Goal: Task Accomplishment & Management: Manage account settings

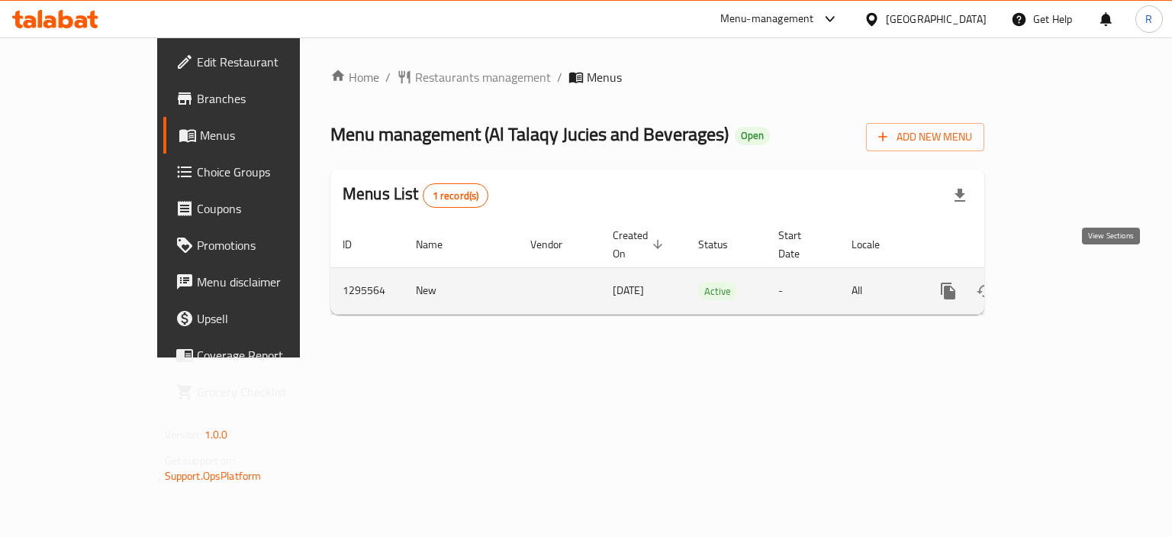
click at [1077, 274] on link "enhanced table" at bounding box center [1058, 290] width 37 height 37
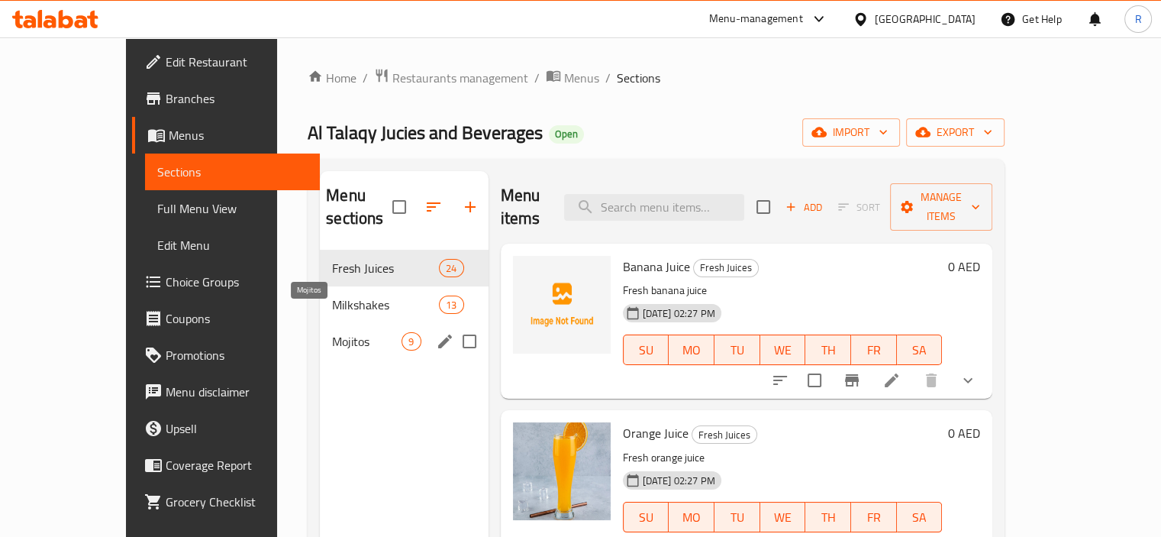
click at [332, 332] on span "Mojitos" at bounding box center [366, 341] width 69 height 18
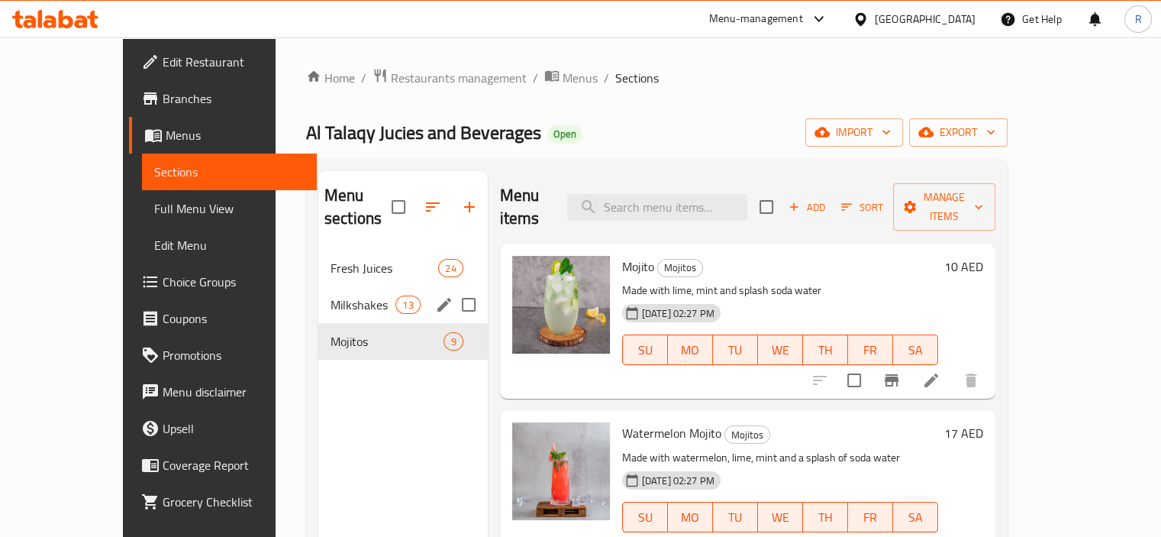
click at [330, 295] on span "Milkshakes" at bounding box center [362, 304] width 65 height 18
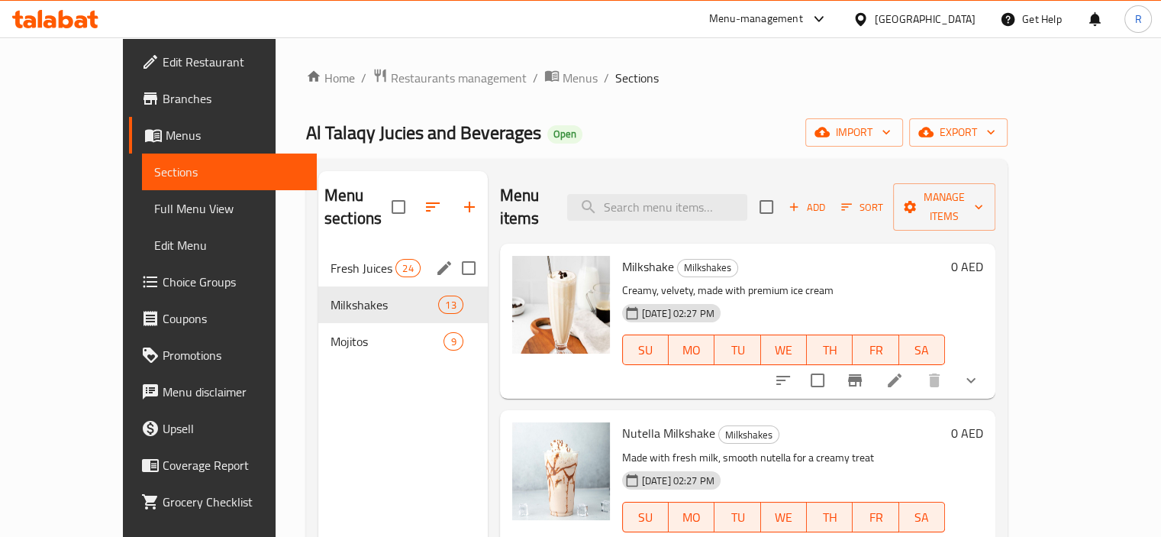
click at [330, 259] on span "Fresh Juices" at bounding box center [362, 268] width 65 height 18
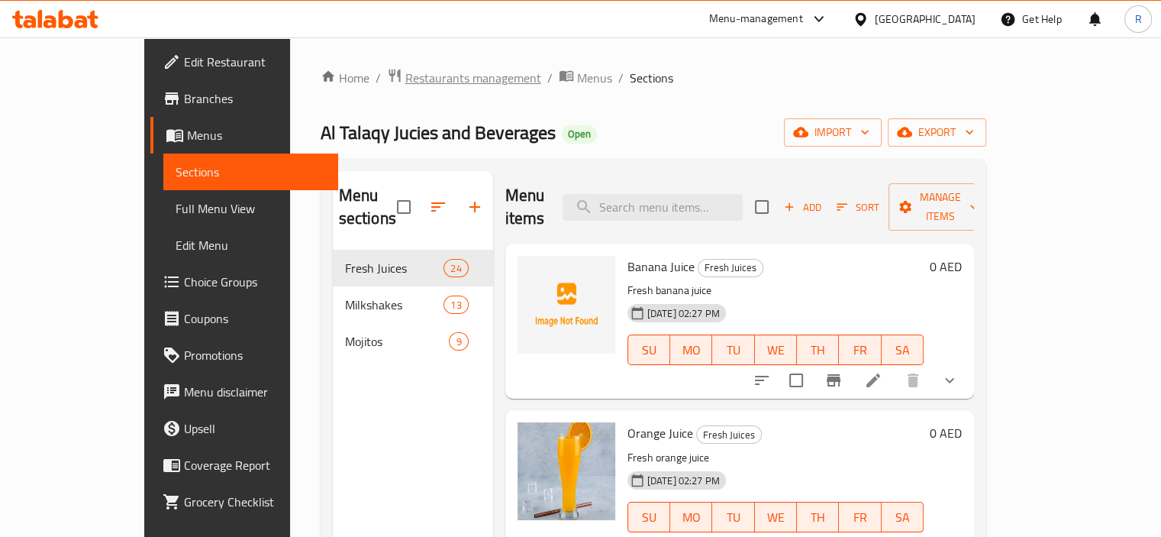
click at [405, 82] on span "Restaurants management" at bounding box center [473, 78] width 136 height 18
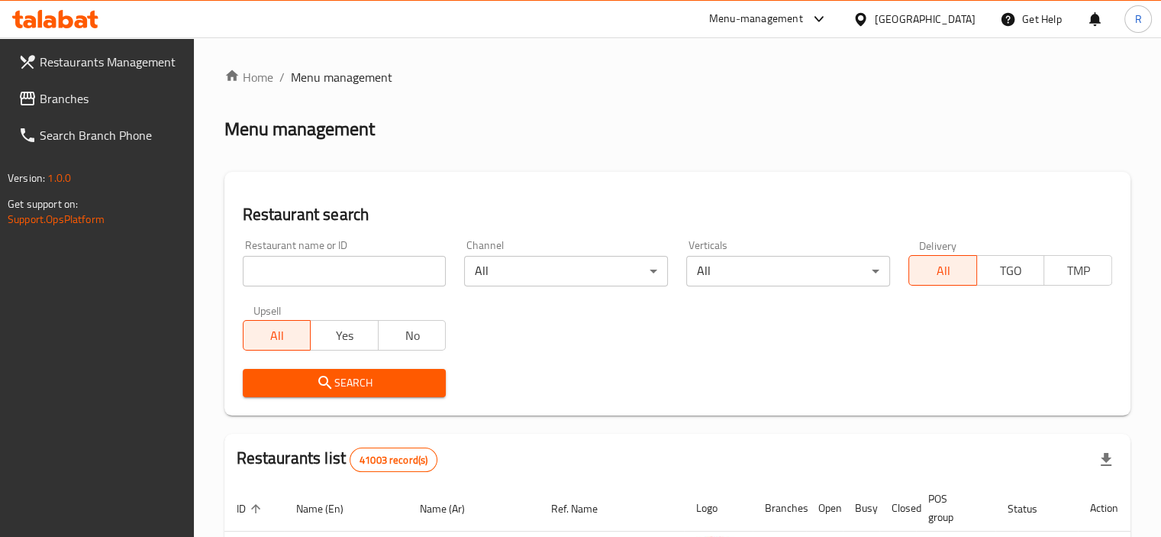
click at [351, 266] on input "search" at bounding box center [345, 271] width 204 height 31
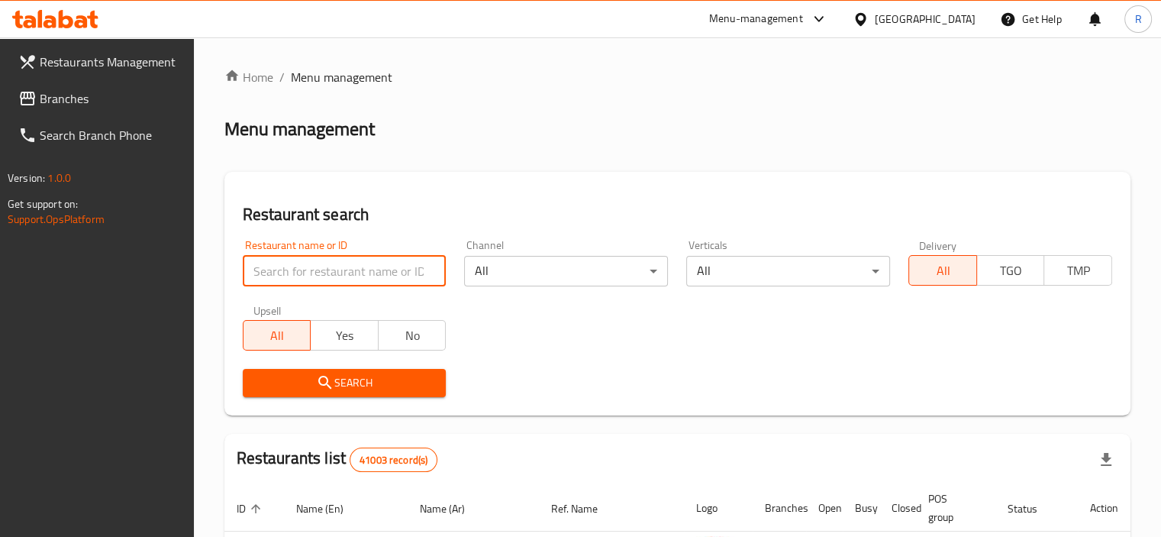
paste input "687735"
type input "687735"
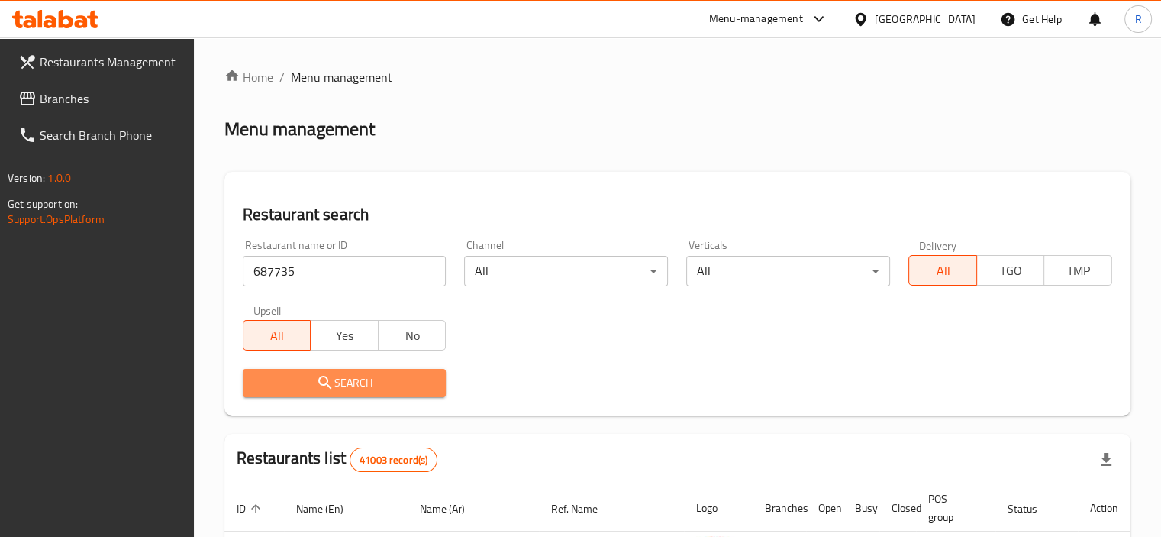
drag, startPoint x: 342, startPoint y: 380, endPoint x: 460, endPoint y: 350, distance: 122.0
click at [342, 381] on span "Search" at bounding box center [344, 382] width 179 height 19
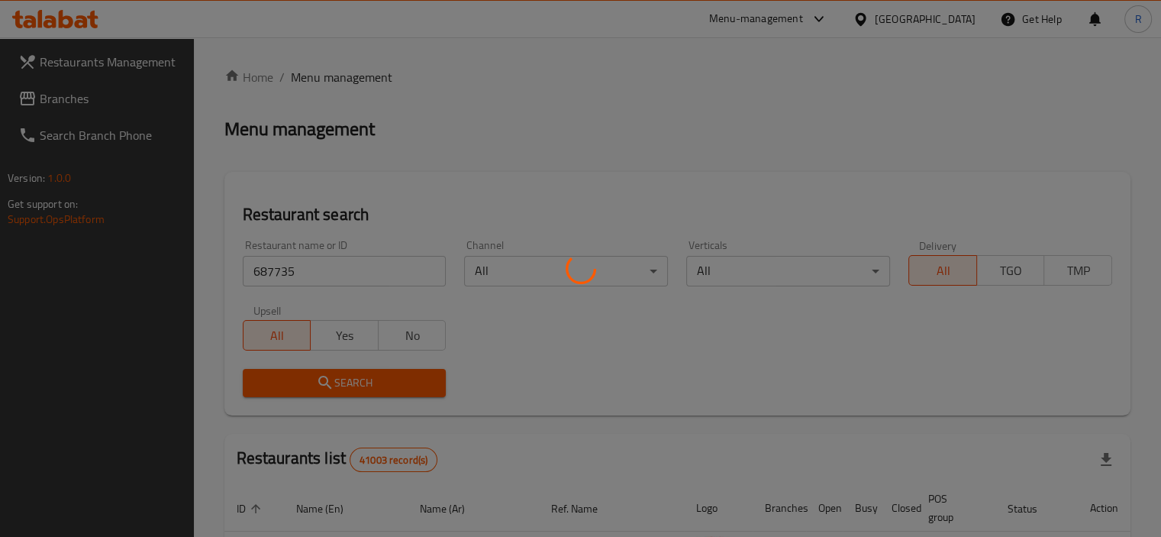
scroll to position [131, 0]
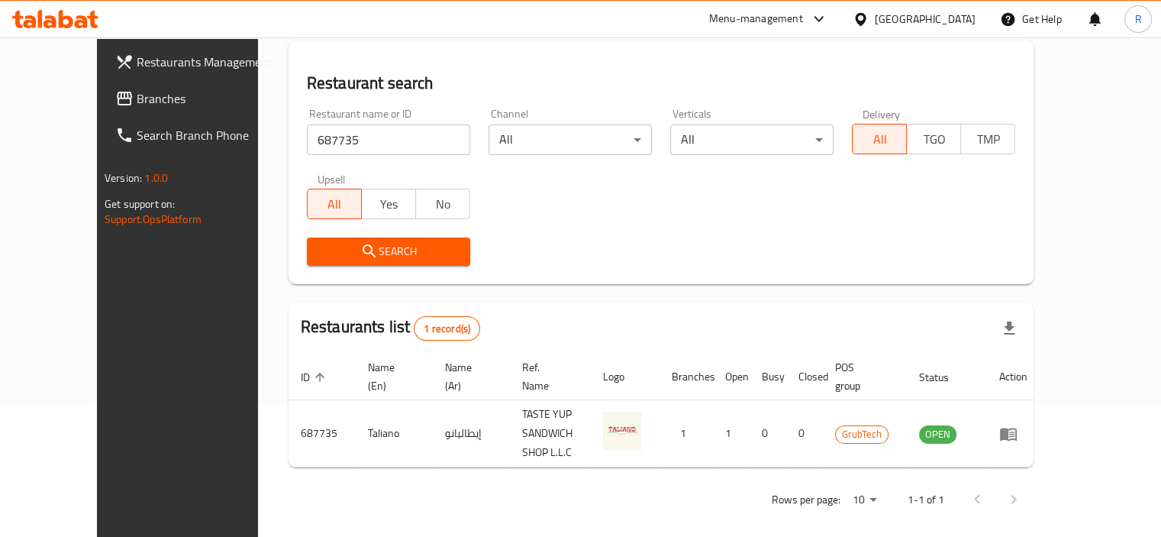
click at [573, 271] on div "Search" at bounding box center [661, 251] width 727 height 47
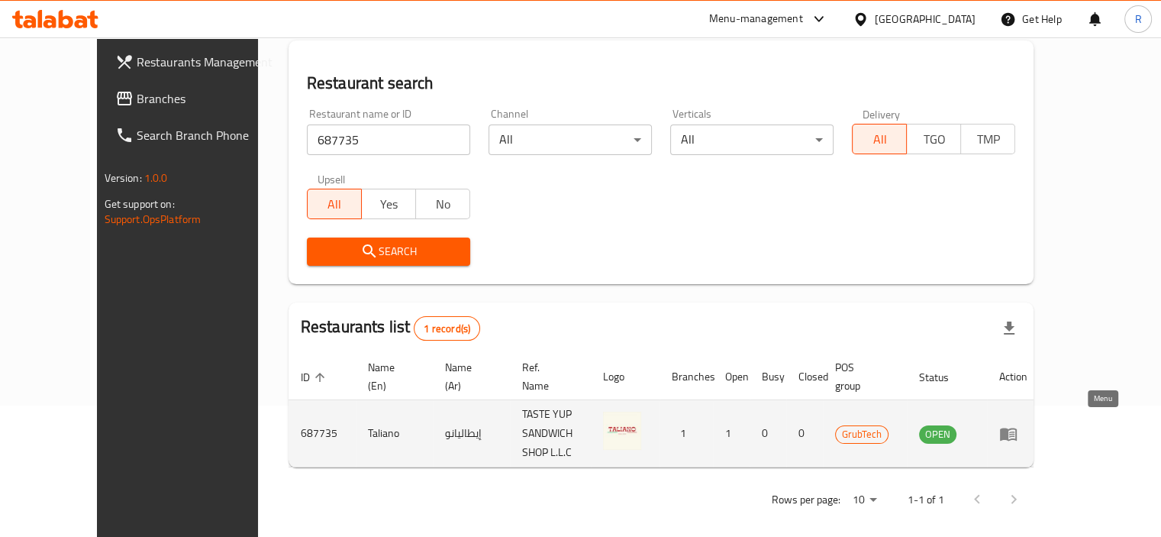
click at [1027, 434] on link "enhanced table" at bounding box center [1013, 433] width 28 height 18
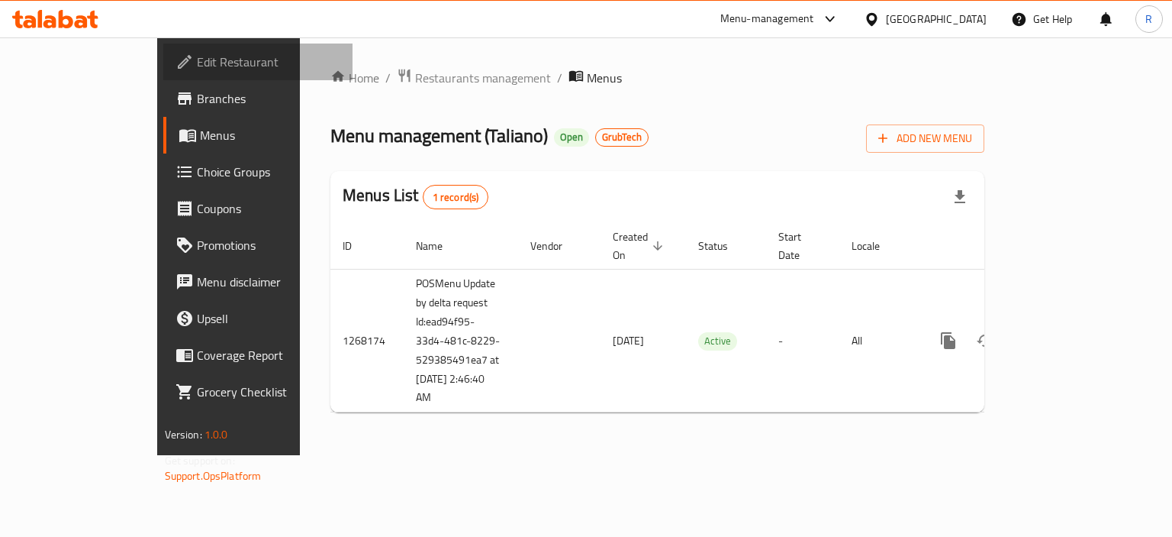
click at [197, 60] on span "Edit Restaurant" at bounding box center [269, 62] width 144 height 18
